Goal: Task Accomplishment & Management: Use online tool/utility

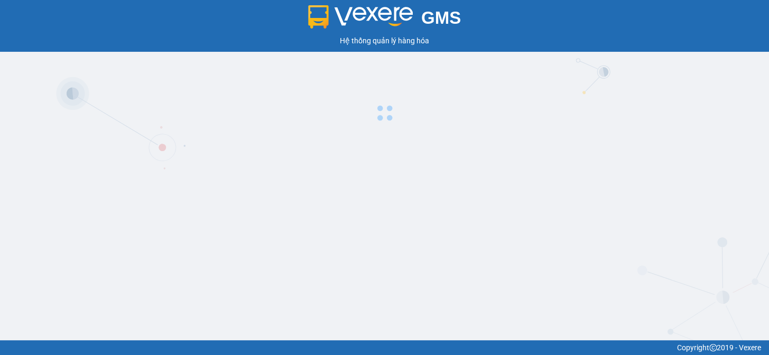
click at [398, 38] on div "Hệ thống quản lý hàng hóa" at bounding box center [385, 41] width 764 height 12
click at [385, 11] on img at bounding box center [360, 16] width 105 height 23
click at [400, 17] on img at bounding box center [360, 16] width 105 height 23
click at [390, 20] on img at bounding box center [360, 16] width 105 height 23
drag, startPoint x: 423, startPoint y: 140, endPoint x: 413, endPoint y: 124, distance: 18.6
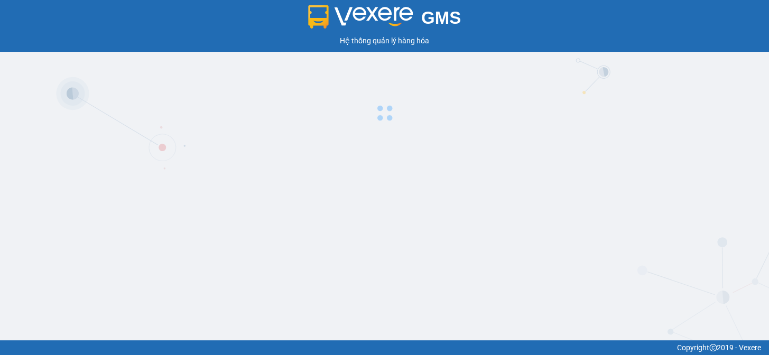
click at [424, 140] on div "GMS Hệ thống quản lý hàng hóa" at bounding box center [384, 170] width 769 height 340
click at [391, 18] on img at bounding box center [360, 16] width 105 height 23
drag, startPoint x: 367, startPoint y: 174, endPoint x: 283, endPoint y: 67, distance: 136.2
click at [367, 174] on div "GMS Hệ thống quản lý hàng hóa" at bounding box center [384, 170] width 769 height 340
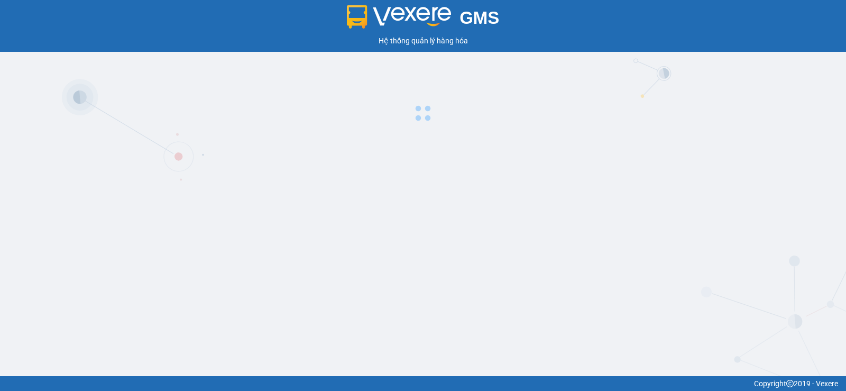
click at [698, 72] on div at bounding box center [423, 88] width 846 height 73
click at [432, 27] on img at bounding box center [399, 16] width 105 height 23
